Goal: Information Seeking & Learning: Find specific fact

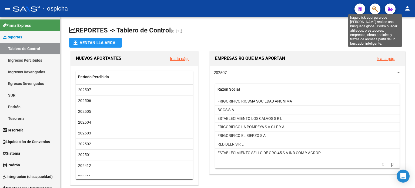
click at [306, 8] on icon "button" at bounding box center [374, 9] width 5 height 6
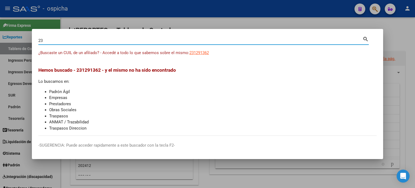
type input "2"
type input "[PERSON_NAME]"
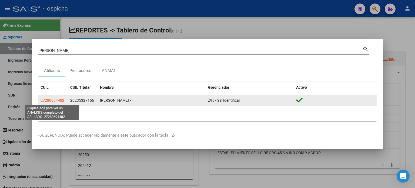
click at [56, 100] on span "27280694482" at bounding box center [53, 100] width 24 height 4
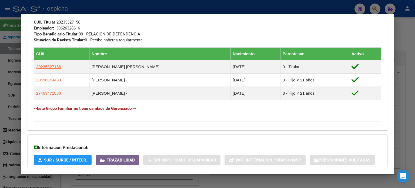
scroll to position [322, 0]
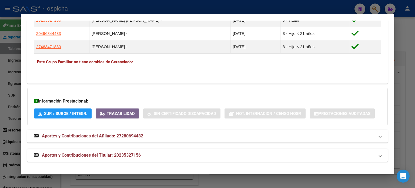
drag, startPoint x: 33, startPoint y: 51, endPoint x: 333, endPoint y: 60, distance: 299.4
copy div "Loremipsu: Dolors: AMETCO Adipis Elit Seddoe: 85/27/2103 Temporinci UTLAB: Etdo…"
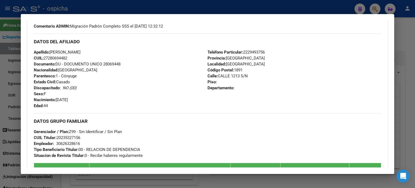
scroll to position [160, 0]
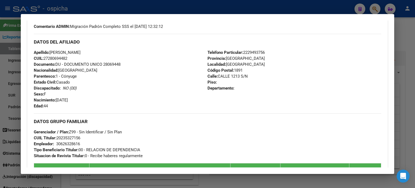
click at [306, 28] on div at bounding box center [207, 94] width 415 height 188
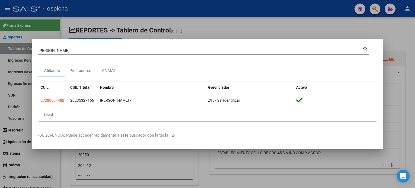
click at [306, 29] on div at bounding box center [207, 94] width 415 height 188
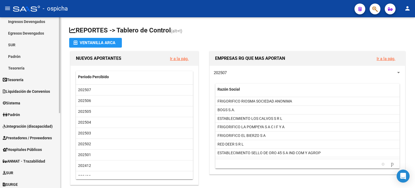
scroll to position [54, 0]
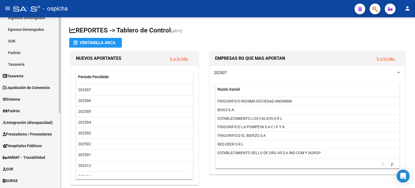
click at [25, 125] on span "Integración (discapacidad)" at bounding box center [28, 122] width 50 height 6
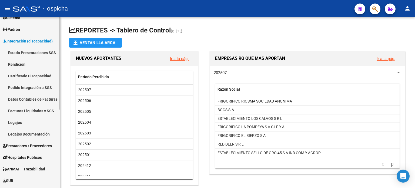
click at [11, 123] on link "Legajos" at bounding box center [30, 122] width 60 height 12
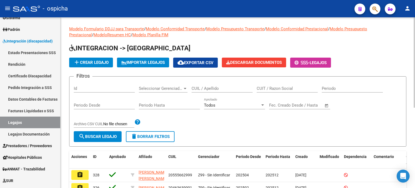
click at [212, 89] on input "CUIL / Apellido" at bounding box center [221, 88] width 61 height 5
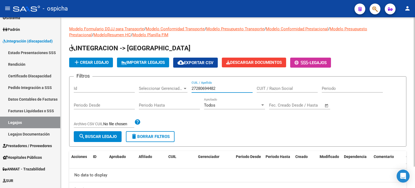
scroll to position [24, 0]
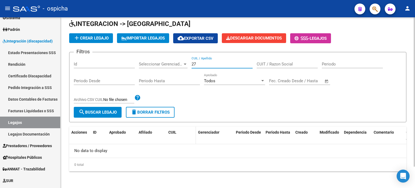
type input "2"
type input "l"
type input "L"
click at [269, 62] on input "CUIT / Razon Social" at bounding box center [287, 64] width 61 height 5
type input "C"
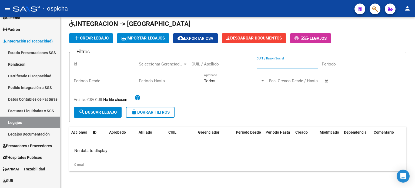
click at [306, 14] on span "button" at bounding box center [374, 9] width 5 height 11
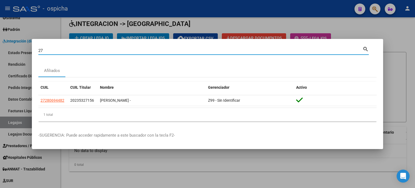
type input "2"
type input "20235327156"
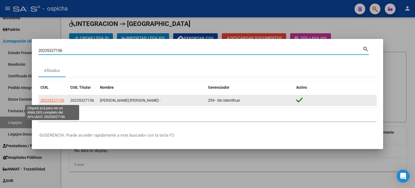
click at [53, 102] on span "20235327156" at bounding box center [53, 100] width 24 height 4
type textarea "20235327156"
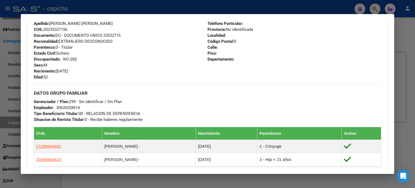
scroll to position [81, 0]
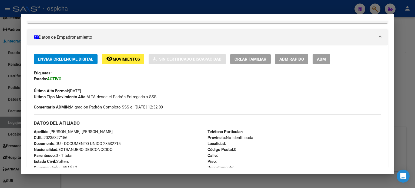
click at [306, 34] on div at bounding box center [207, 94] width 415 height 188
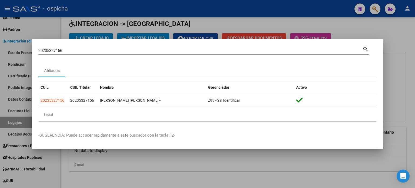
click at [306, 36] on div at bounding box center [207, 94] width 415 height 188
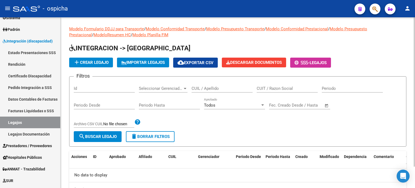
scroll to position [0, 0]
click at [264, 89] on input "CUIT / Razon Social" at bounding box center [287, 88] width 61 height 5
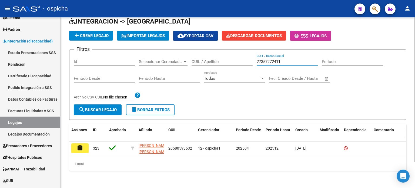
scroll to position [30, 0]
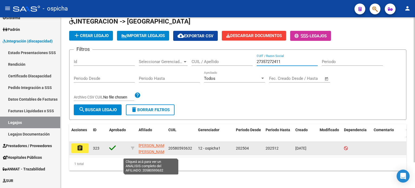
type input "27357272411"
click at [146, 143] on span "[PERSON_NAME] [PERSON_NAME]" at bounding box center [153, 148] width 29 height 11
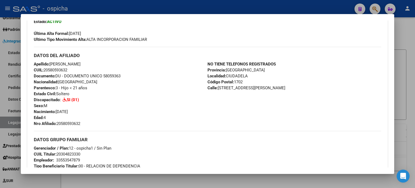
scroll to position [162, 0]
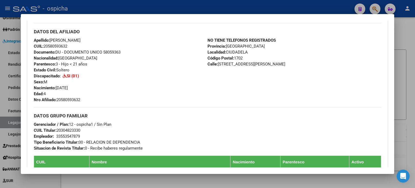
click at [306, 24] on div at bounding box center [207, 94] width 415 height 188
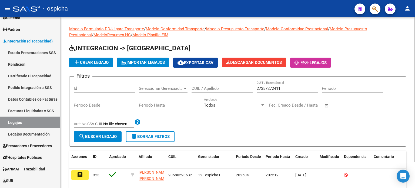
scroll to position [30, 0]
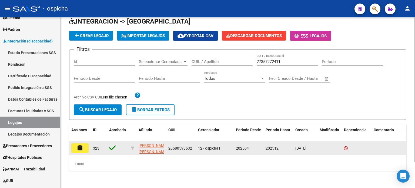
click at [82, 145] on mat-icon "assignment" at bounding box center [80, 148] width 6 height 6
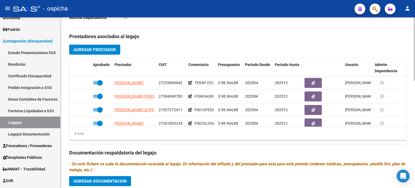
scroll to position [189, 0]
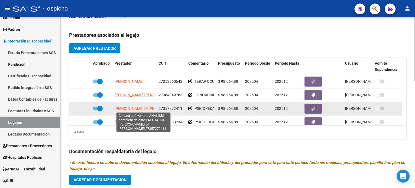
click at [147, 107] on span "[PERSON_NAME] DI [PERSON_NAME]" at bounding box center [146, 108] width 63 height 4
type textarea "27357272411"
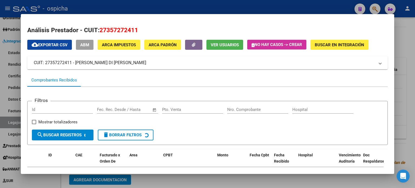
scroll to position [85, 0]
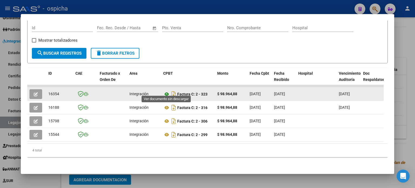
click at [167, 92] on icon at bounding box center [166, 94] width 7 height 6
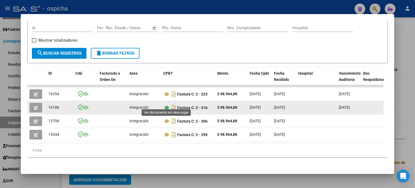
click at [166, 104] on icon at bounding box center [166, 107] width 7 height 6
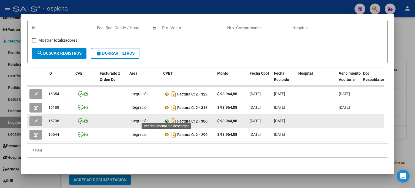
click at [166, 118] on icon at bounding box center [166, 121] width 7 height 6
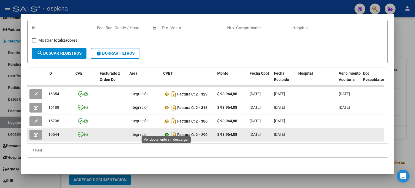
click at [167, 132] on icon at bounding box center [166, 134] width 7 height 6
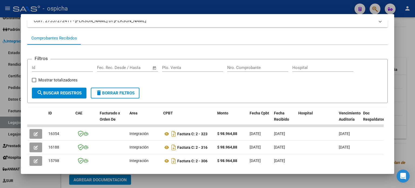
scroll to position [0, 0]
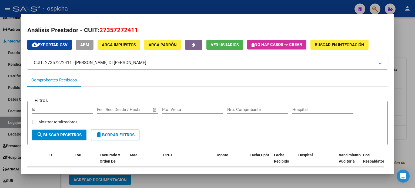
click at [306, 30] on div at bounding box center [207, 94] width 415 height 188
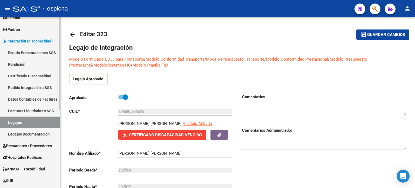
click at [17, 122] on link "Legajos" at bounding box center [30, 122] width 60 height 12
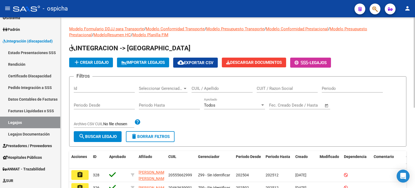
click at [211, 87] on input "CUIL / Apellido" at bounding box center [221, 88] width 61 height 5
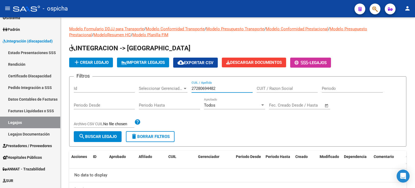
type input "27280694482"
